Goal: Information Seeking & Learning: Understand process/instructions

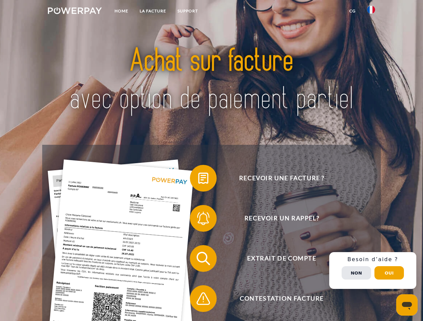
click at [75, 12] on img at bounding box center [75, 10] width 54 height 7
click at [371, 12] on img at bounding box center [371, 10] width 8 height 8
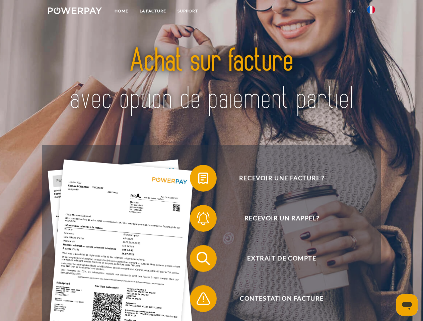
click at [352, 11] on link "CG" at bounding box center [353, 11] width 18 height 12
click at [198, 180] on span at bounding box center [192, 178] width 33 height 33
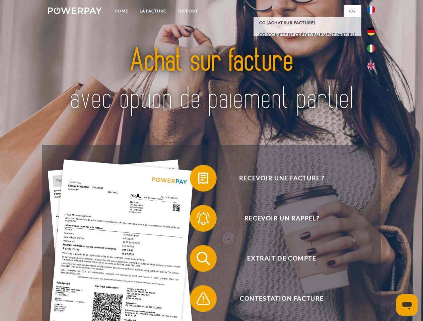
click at [198, 220] on span at bounding box center [192, 218] width 33 height 33
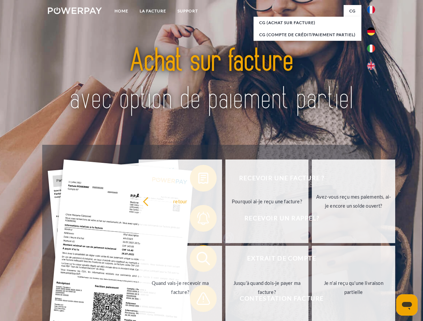
click at [225, 260] on link "Jusqu'à quand dois-je payer ma facture?" at bounding box center [266, 288] width 83 height 84
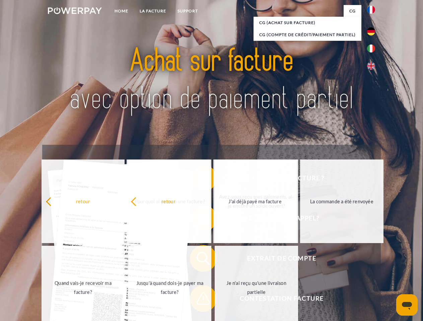
click at [198, 300] on span at bounding box center [192, 298] width 33 height 33
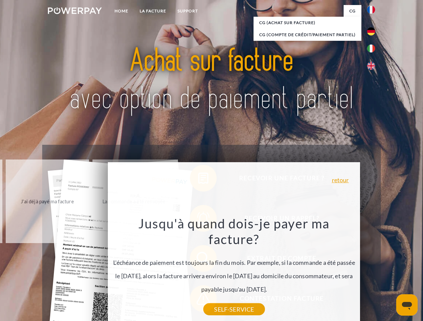
click at [373, 271] on div "Recevoir une facture ? Recevoir un rappel? Extrait de compte retour" at bounding box center [211, 279] width 338 height 268
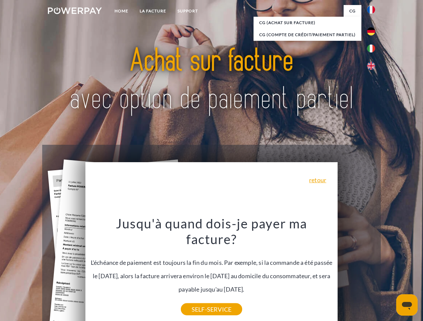
click at [356, 272] on span "Extrait de compte" at bounding box center [282, 258] width 164 height 27
click at [389, 273] on header "Home LA FACTURE Support" at bounding box center [211, 231] width 423 height 462
